Goal: Information Seeking & Learning: Stay updated

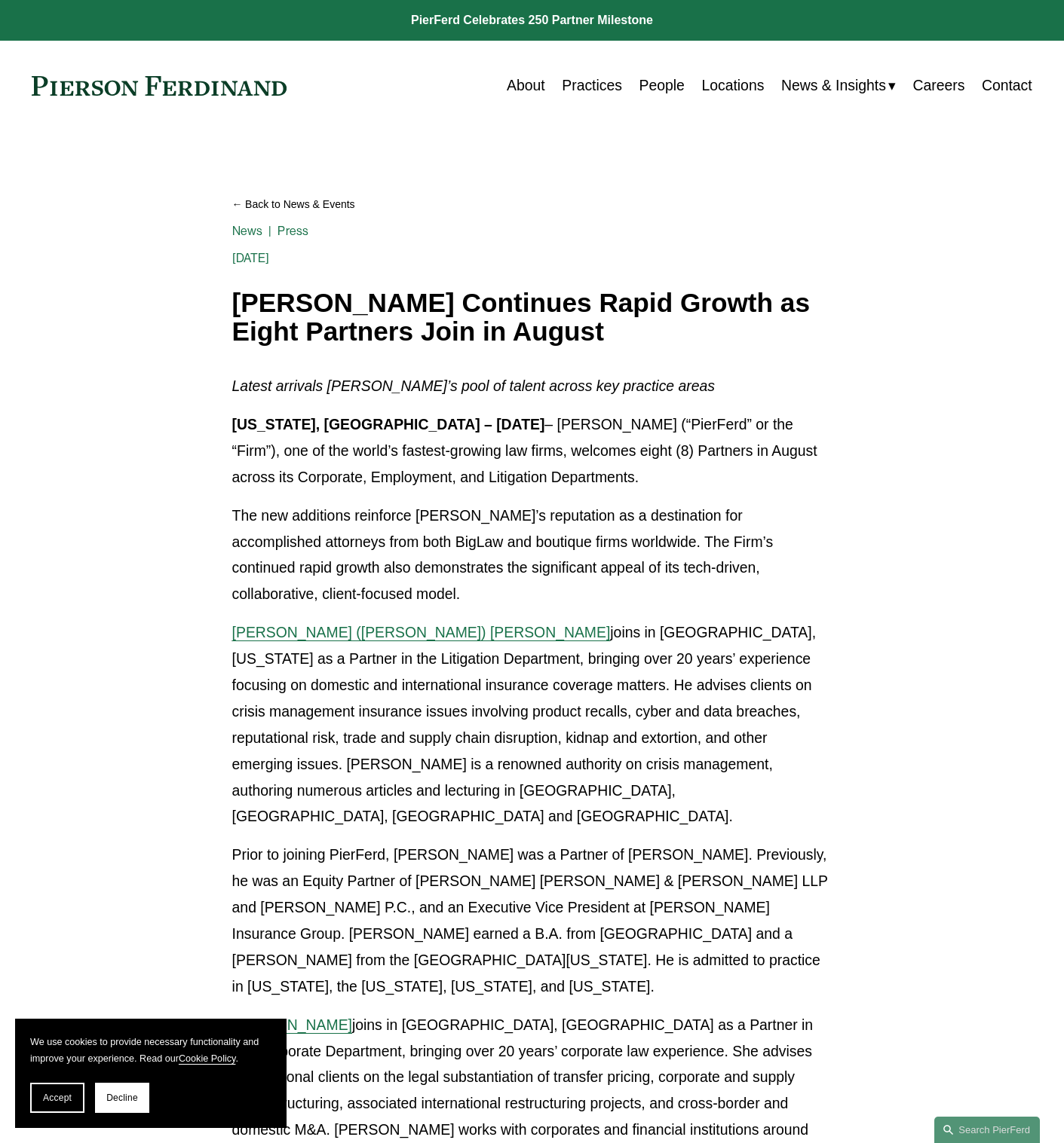
click at [297, 208] on link "Back to News & Events" at bounding box center [532, 204] width 600 height 26
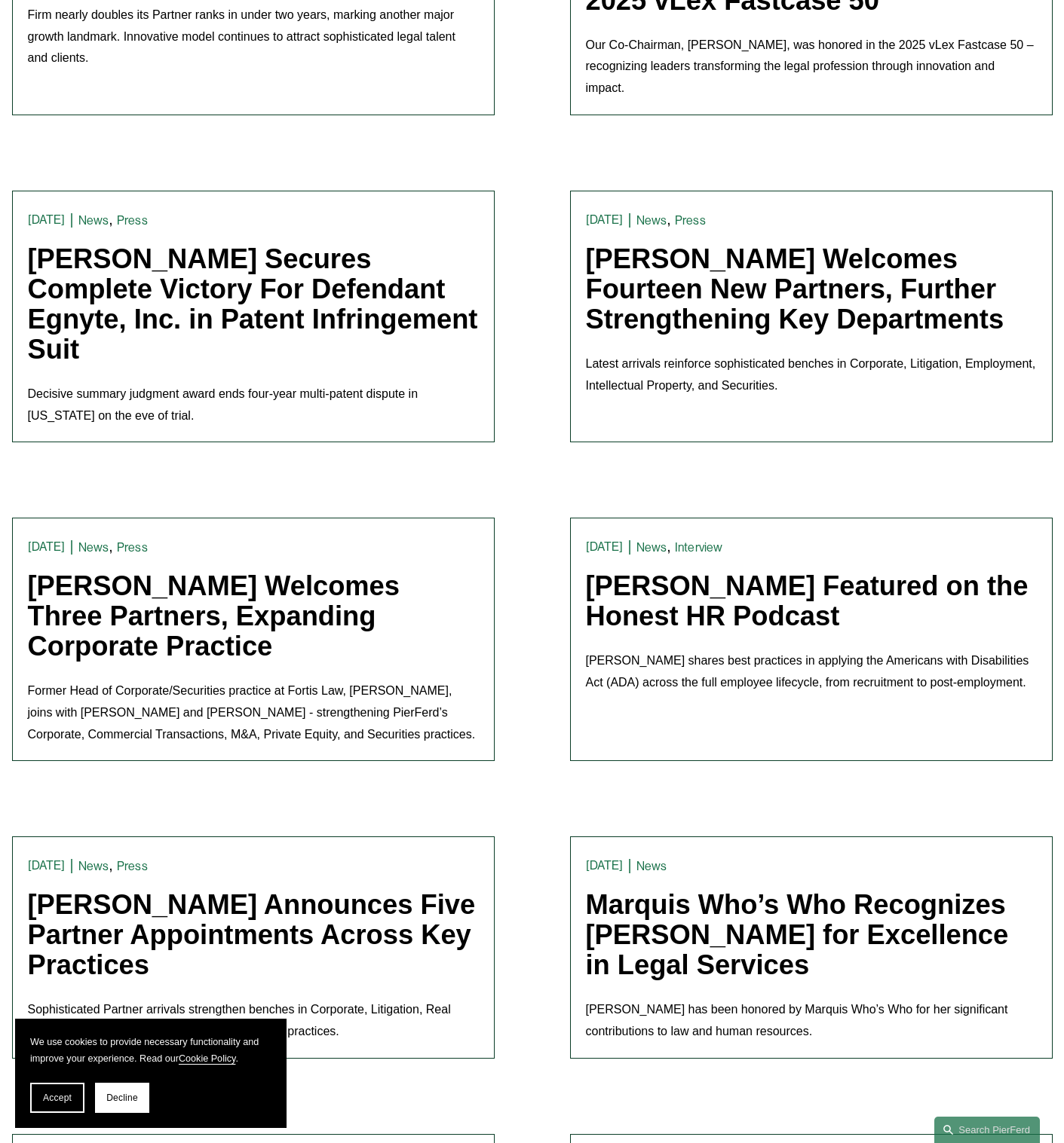
scroll to position [905, 0]
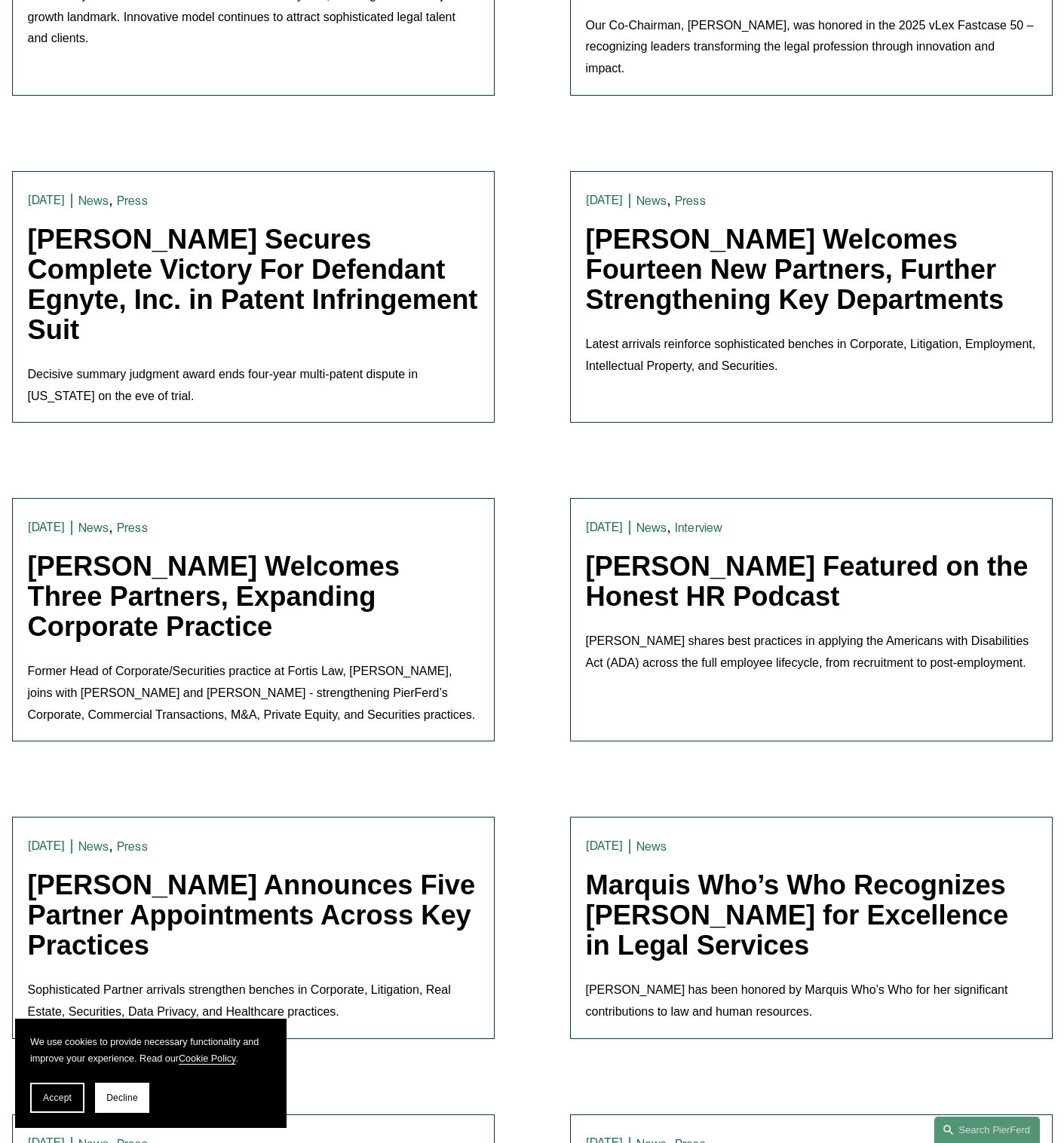
click at [642, 291] on link "[PERSON_NAME] Welcomes Fourteen New Partners, Further Strengthening Key Departm…" at bounding box center [796, 269] width 419 height 91
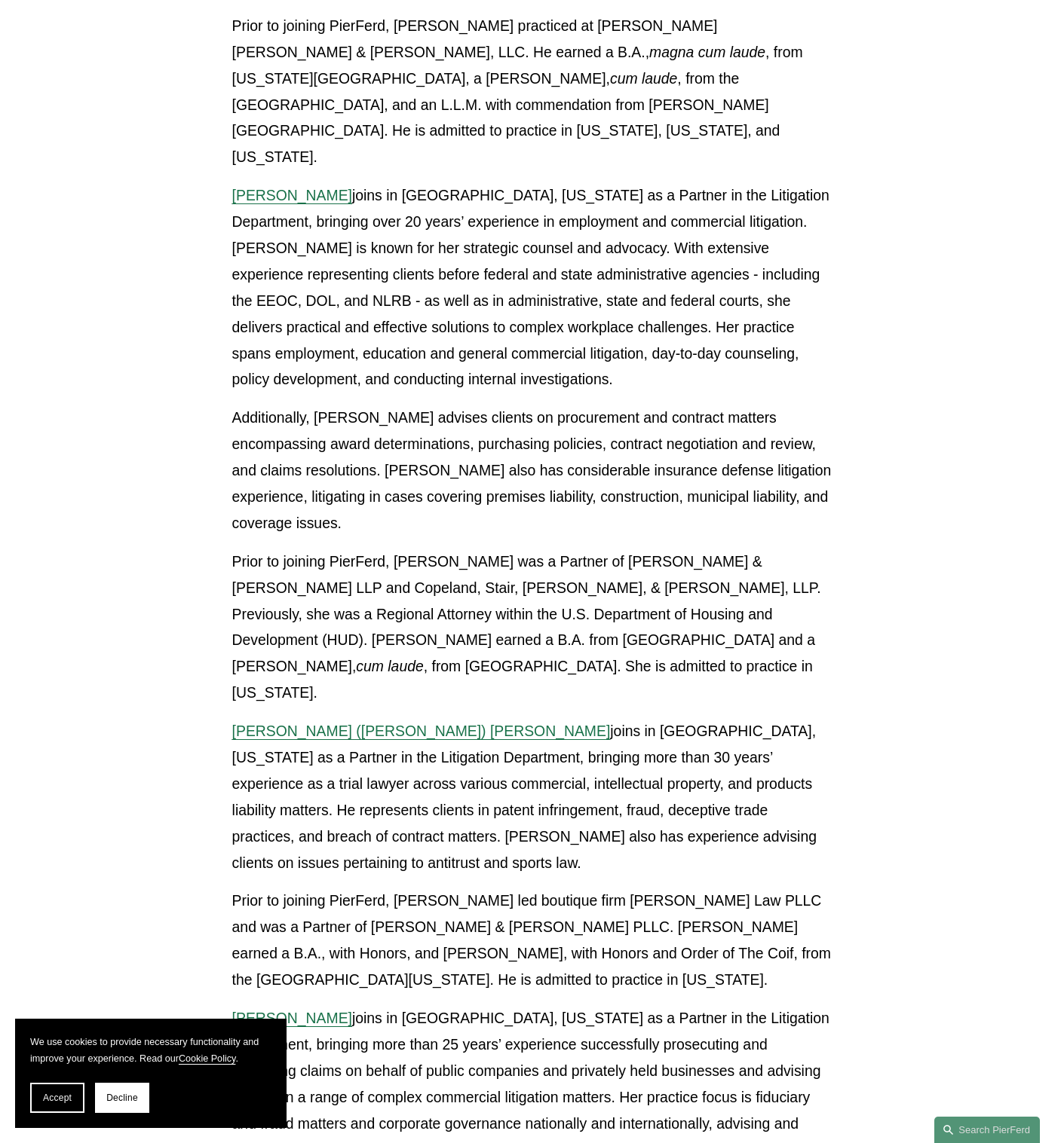
scroll to position [754, 0]
